Goal: Contribute content

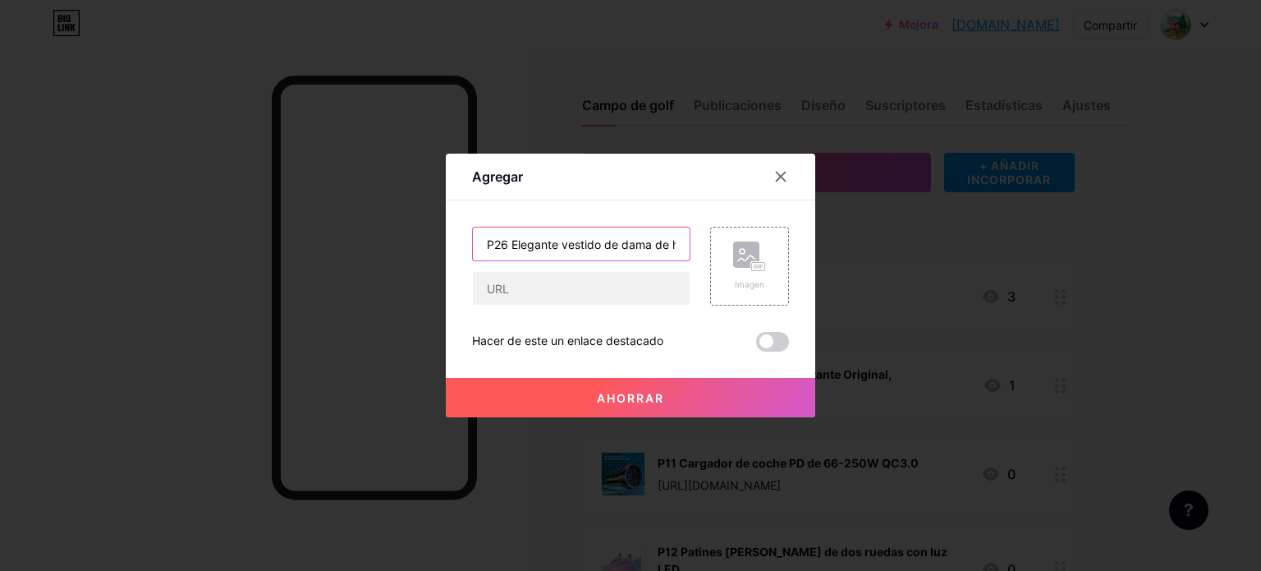
click at [591, 236] on input "P26 Elegante vestido de dama de honor con flores para fiesta de niñas" at bounding box center [581, 243] width 217 height 33
click at [592, 236] on input "P26 Elegante vestido de dama de honor con flores para fiesta de niñas" at bounding box center [581, 243] width 217 height 33
click at [595, 236] on input "P26 Elegante vestido de dama de honor con flores para fiesta de niñas" at bounding box center [581, 243] width 217 height 33
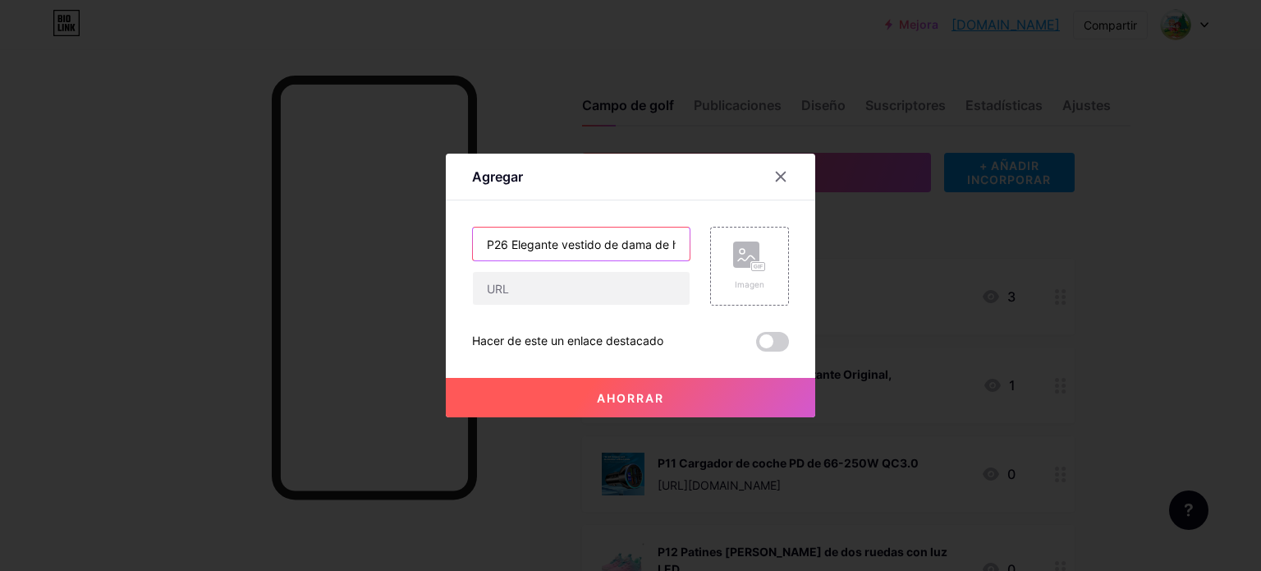
click at [507, 242] on input "P26 Elegante vestido de dama de honor con flores para fiesta de niñas" at bounding box center [581, 243] width 217 height 33
click at [513, 242] on input "P26 Elegante vestido de dama de honor con flores para fiesta de niñas" at bounding box center [581, 243] width 217 height 33
drag, startPoint x: 509, startPoint y: 242, endPoint x: 787, endPoint y: 244, distance: 278.4
click at [787, 244] on div "P26 Elegante vestido de dama de honor con flores para fiesta de niñas Imagen" at bounding box center [630, 266] width 317 height 79
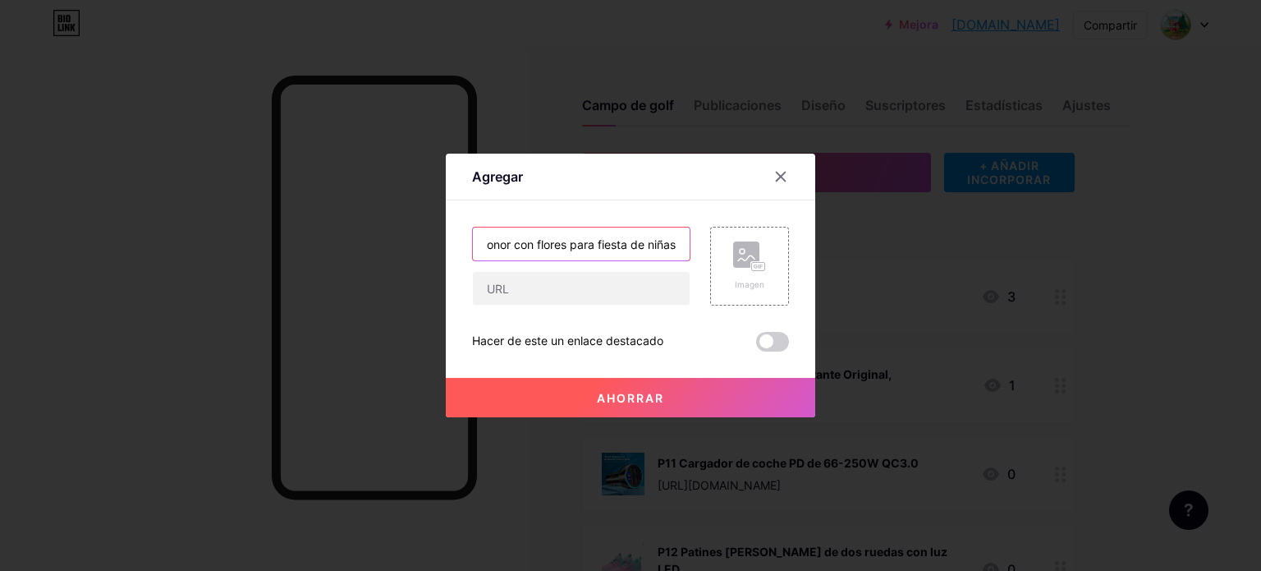
paste input "Vestidos cortos sexis para mujer"
type input "P26 Vestidos cortos sexis para mujer"
paste input "[URL][DOMAIN_NAME]"
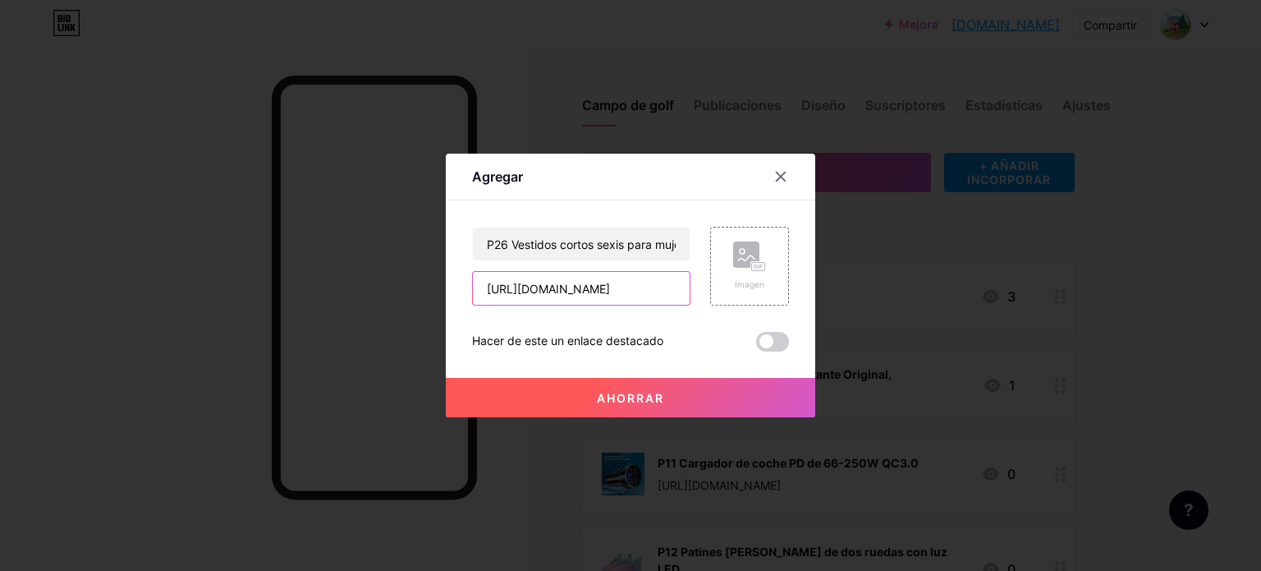
scroll to position [0, 33]
type input "[URL][DOMAIN_NAME]"
click at [756, 269] on rect at bounding box center [758, 267] width 13 height 8
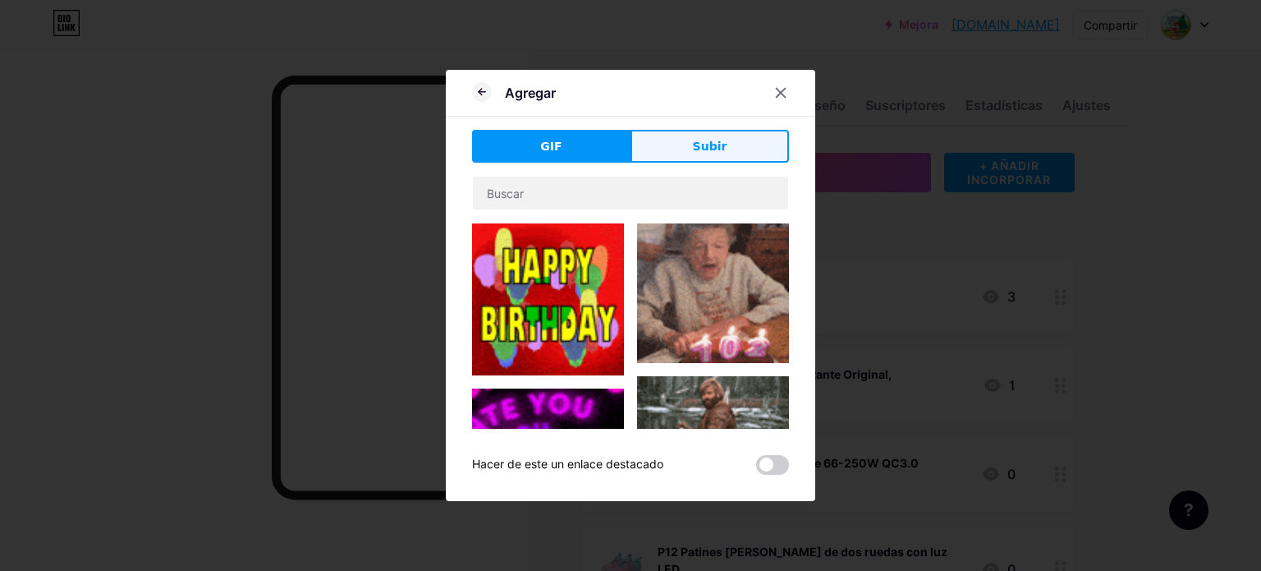
click at [744, 148] on button "Subir" at bounding box center [710, 146] width 158 height 33
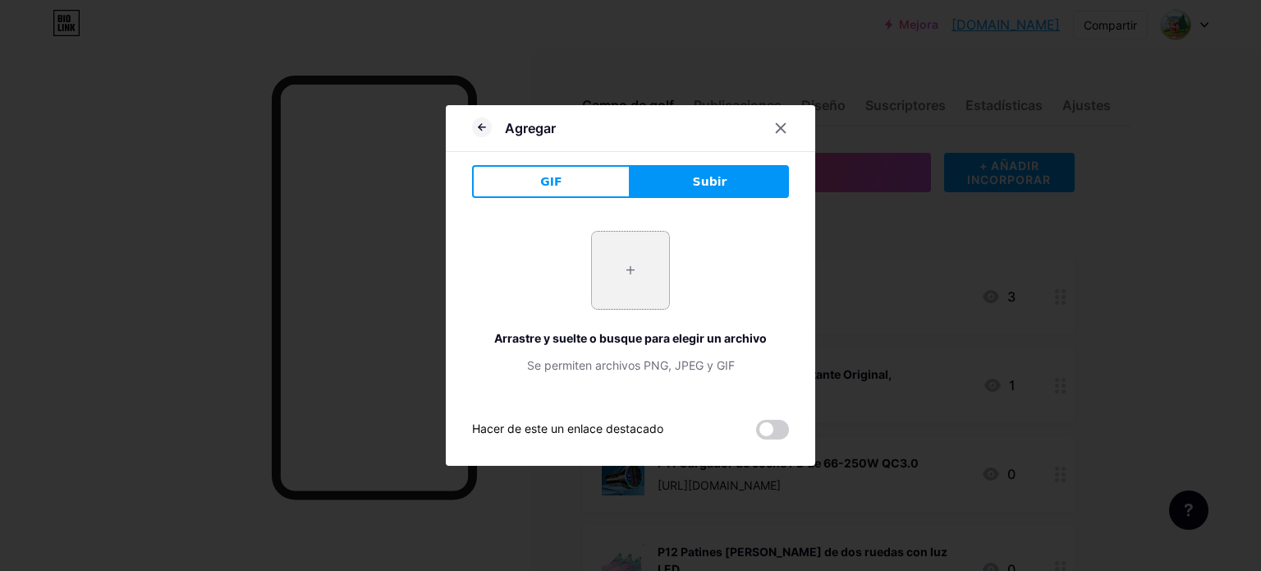
click at [625, 273] on input "file" at bounding box center [630, 270] width 77 height 77
type input "C:\fakepath\Captura de pantalla 2025-09-17 203951.png"
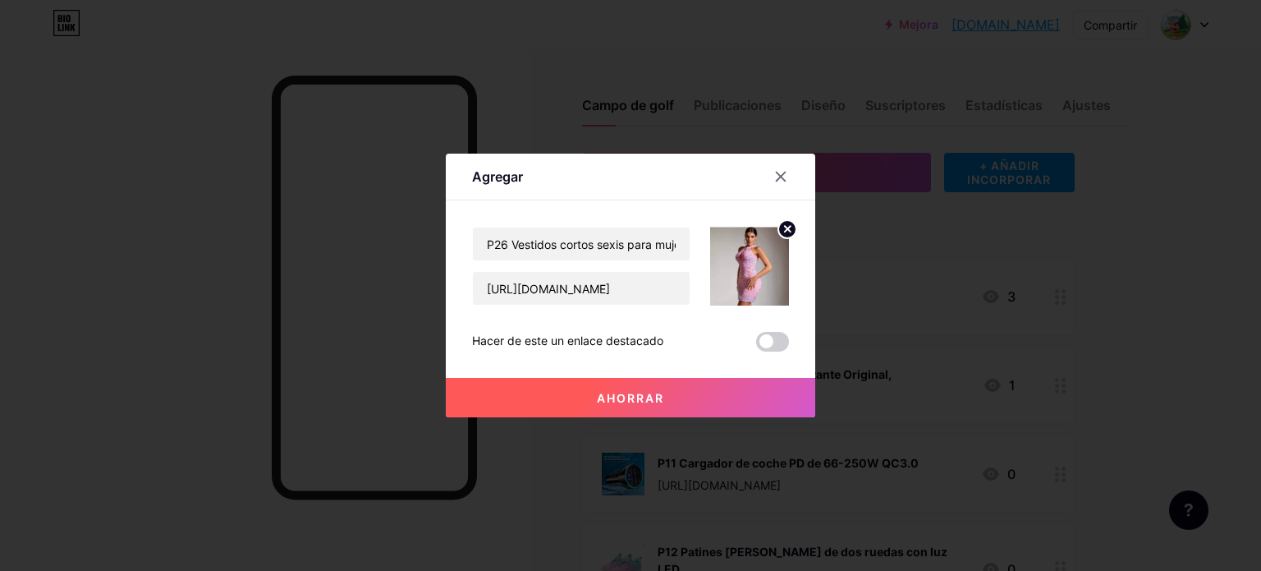
click at [657, 397] on font "Ahorrar" at bounding box center [630, 398] width 67 height 14
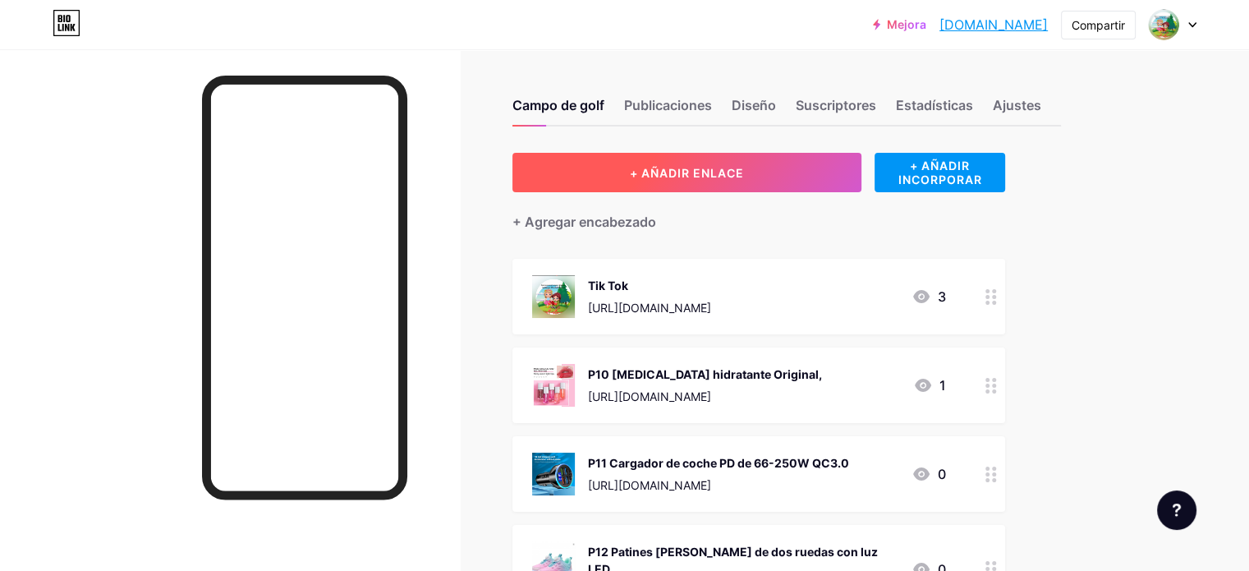
click at [744, 169] on font "+ AÑADIR ENLACE" at bounding box center [687, 173] width 114 height 14
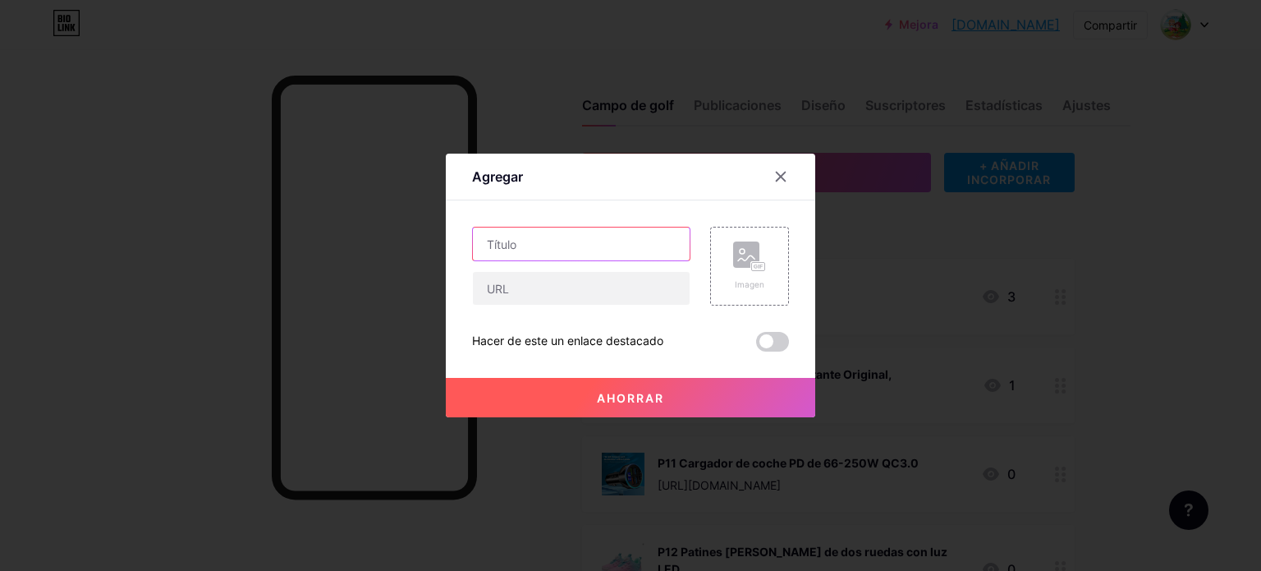
click at [576, 246] on input "text" at bounding box center [581, 243] width 217 height 33
paste input "Tenis deportivos para mujer, negros con detalles rosados"
type input "P27 Tenis deportivos para mujer, negros con detalles rosados"
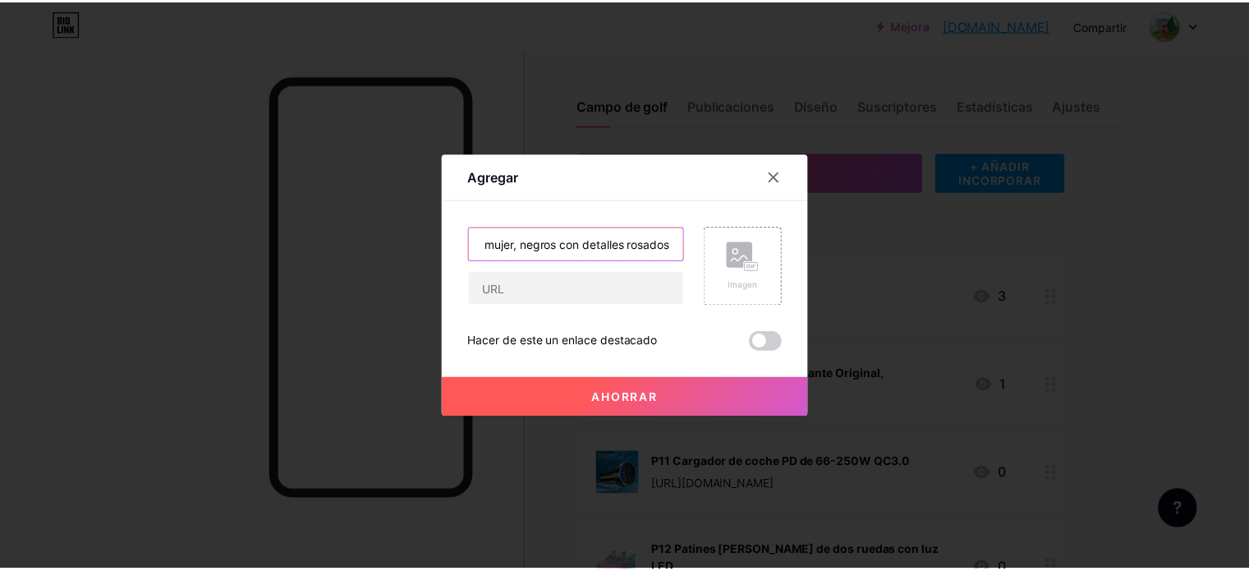
scroll to position [0, 0]
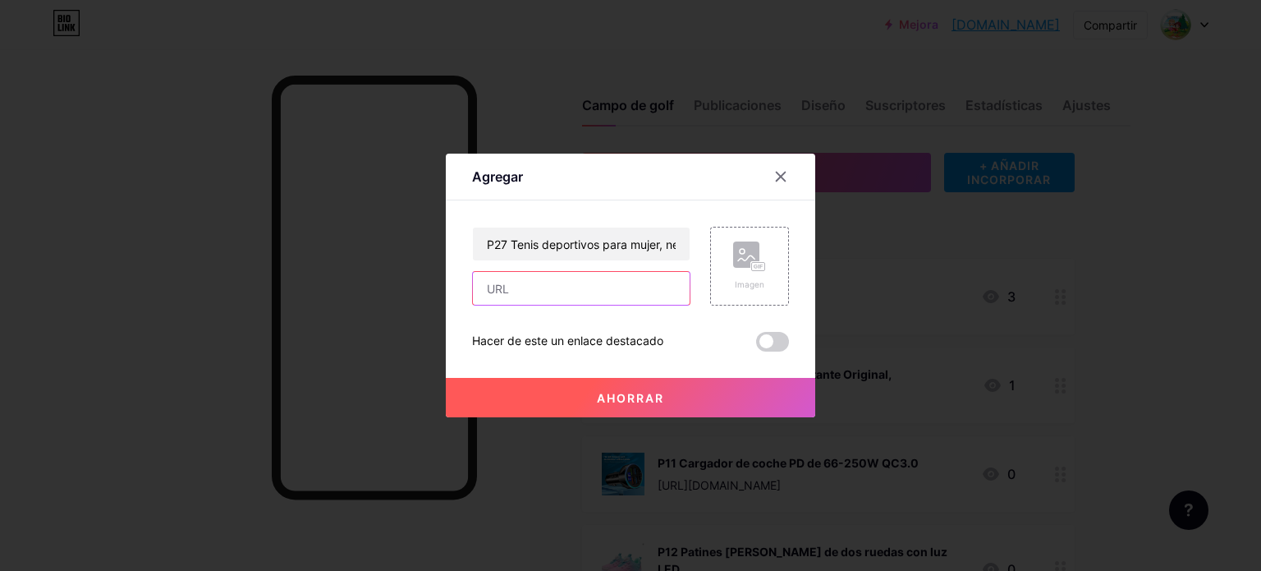
paste input "[URL][DOMAIN_NAME]"
type input "[URL][DOMAIN_NAME]"
click at [755, 264] on rect at bounding box center [758, 267] width 13 height 8
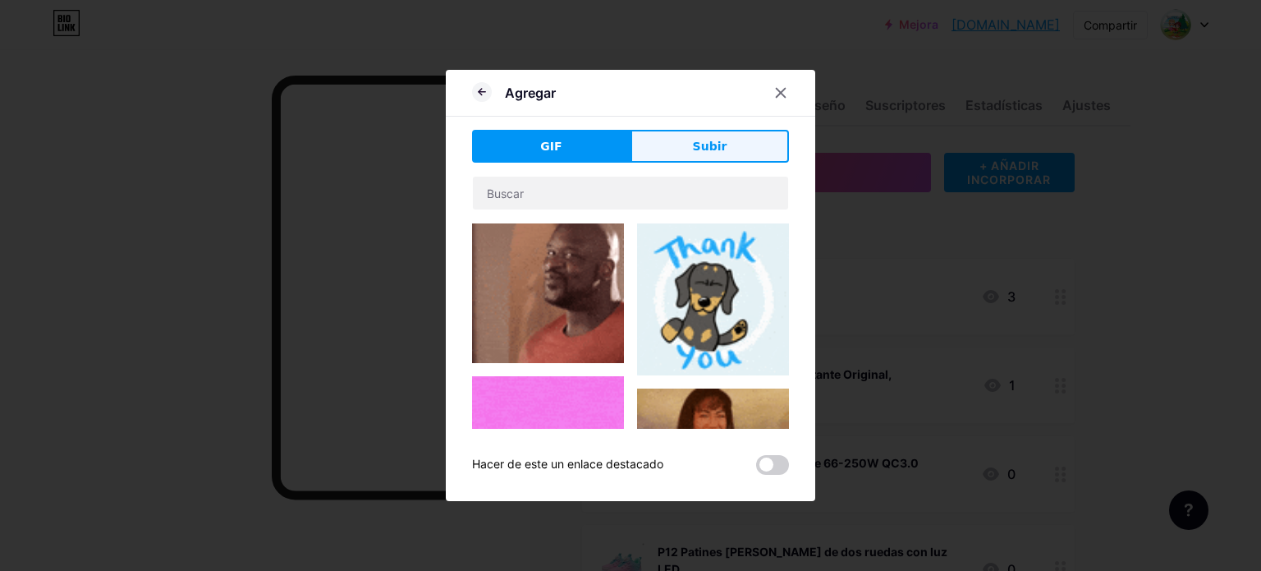
click at [721, 149] on font "Subir" at bounding box center [710, 146] width 34 height 13
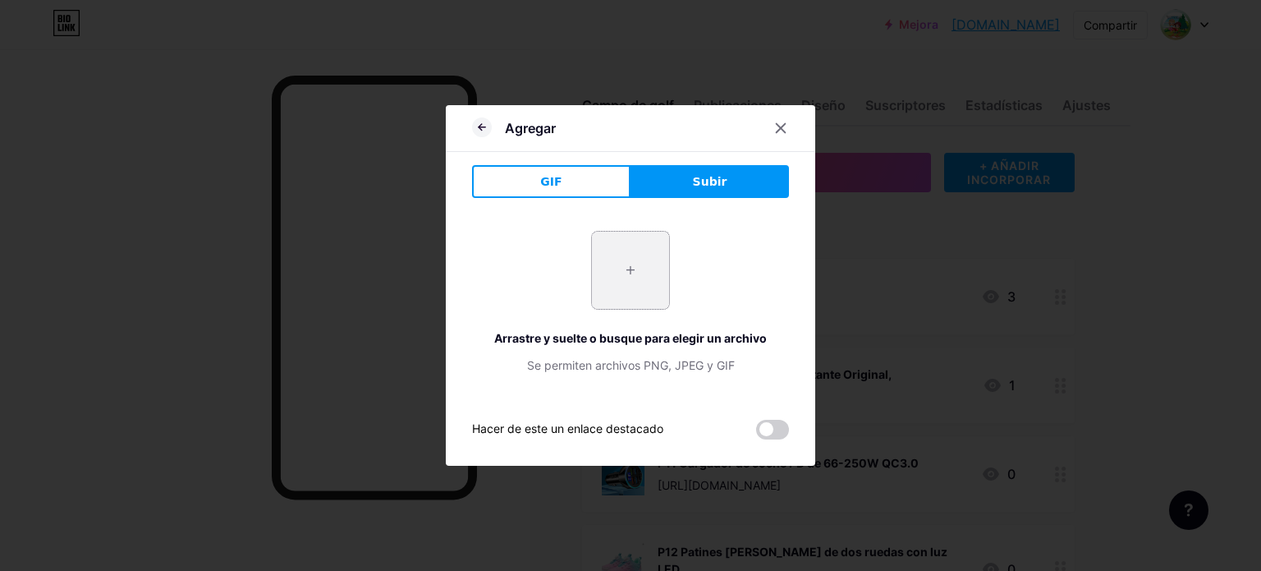
click at [623, 265] on input "file" at bounding box center [630, 270] width 77 height 77
type input "C:\fakepath\82e37365-5c91-4e69-bff8-fba6a57fc90a.webp"
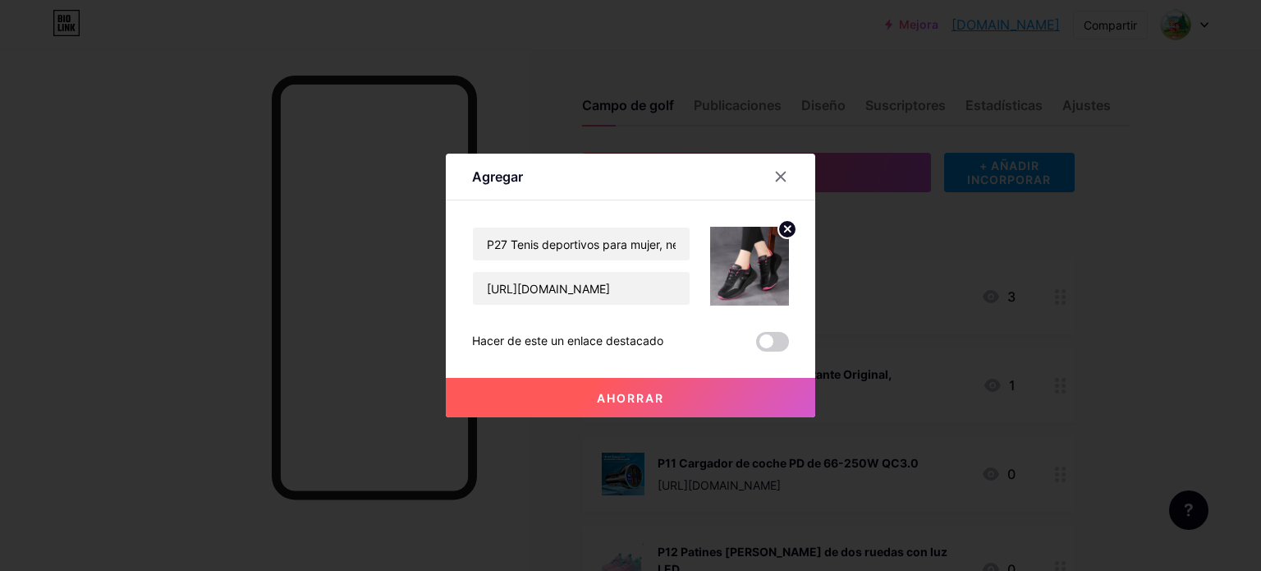
click at [657, 397] on font "Ahorrar" at bounding box center [630, 398] width 67 height 14
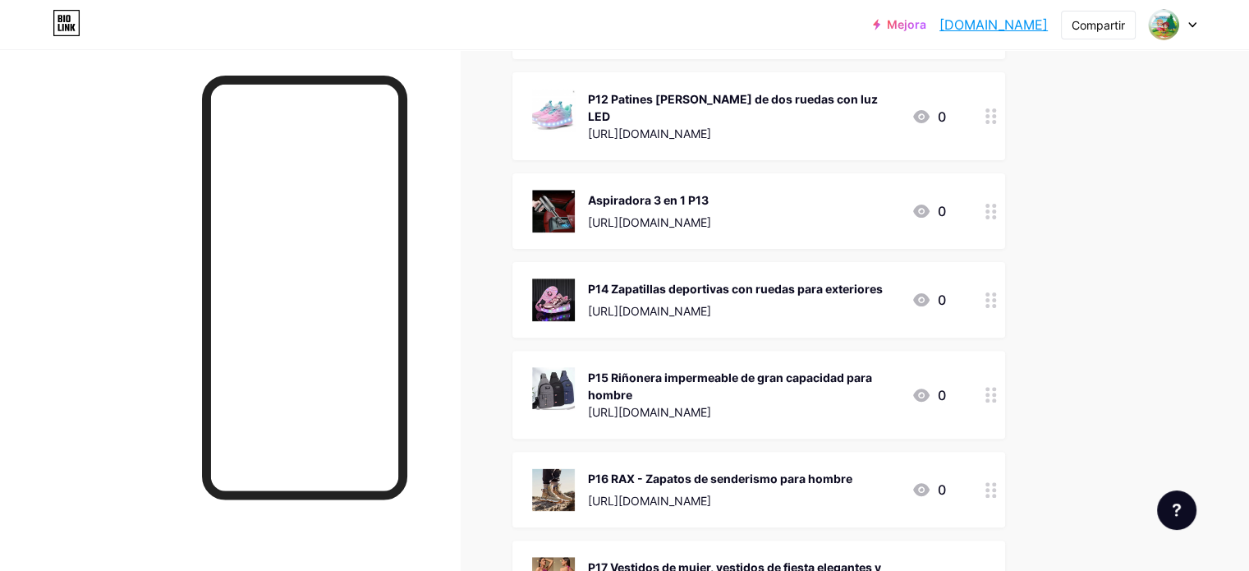
scroll to position [465, 0]
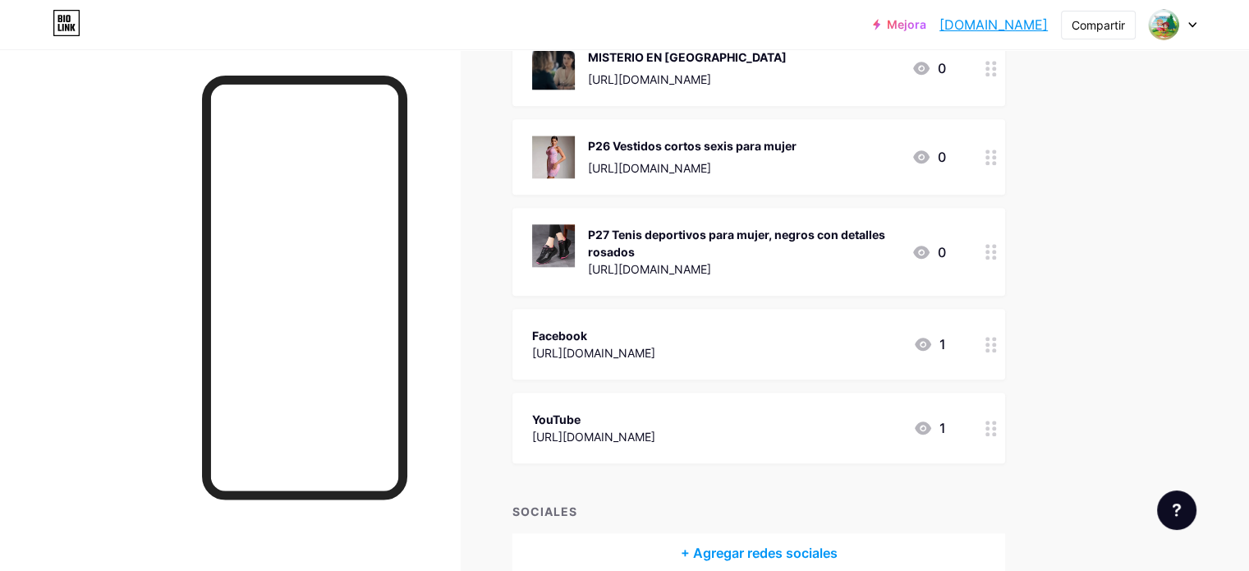
scroll to position [1754, 0]
